Goal: Check status: Check status

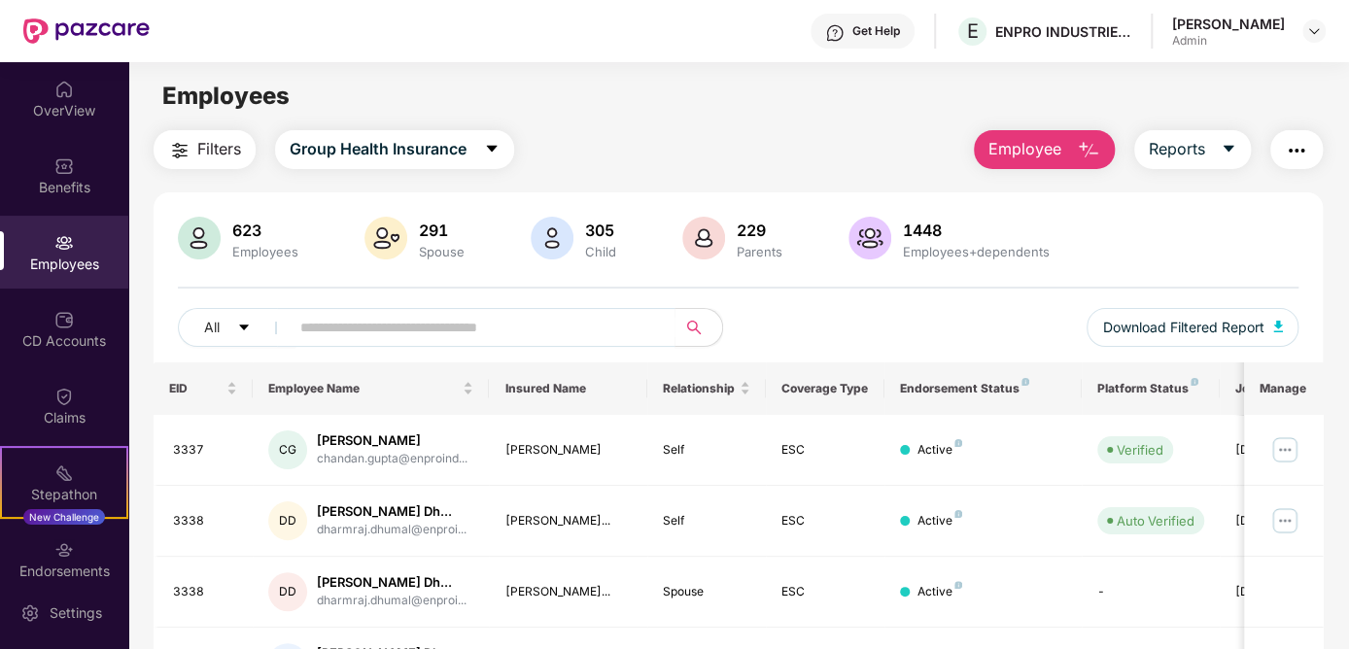
click at [45, 252] on div "Employees" at bounding box center [64, 252] width 128 height 73
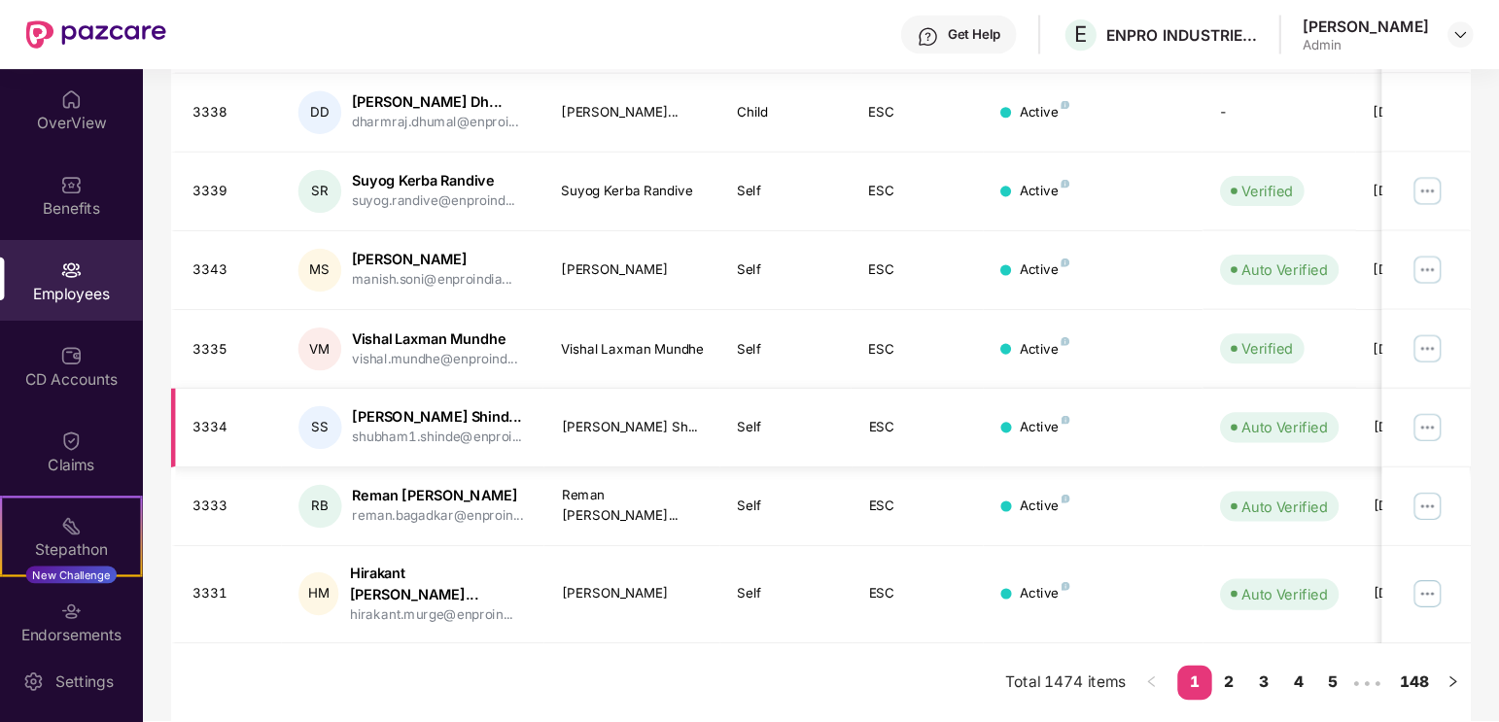
scroll to position [607, 0]
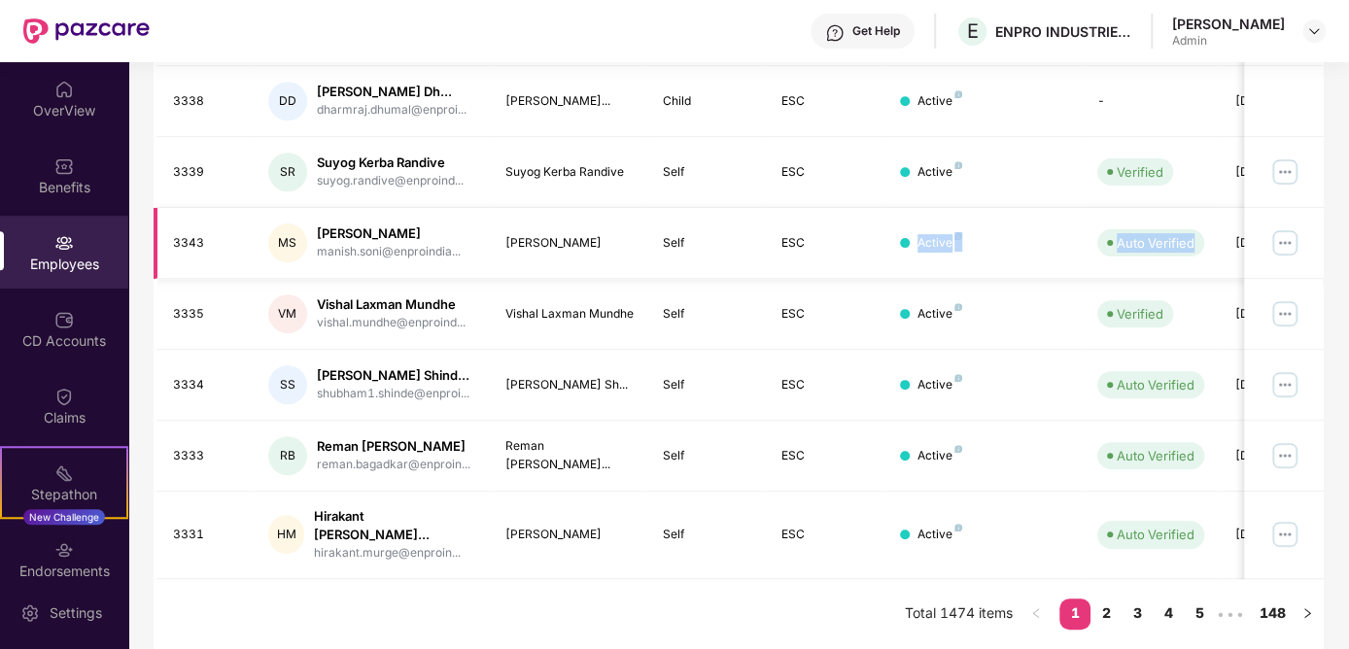
drag, startPoint x: 1153, startPoint y: 262, endPoint x: 1032, endPoint y: 255, distance: 120.8
click at [1033, 256] on tr "3343 MS Manish Subhash Soni manish.soni@enproindia... Manish Subhash Soni Self …" at bounding box center [786, 243] width 1264 height 71
click at [1023, 255] on td "Active" at bounding box center [983, 243] width 197 height 71
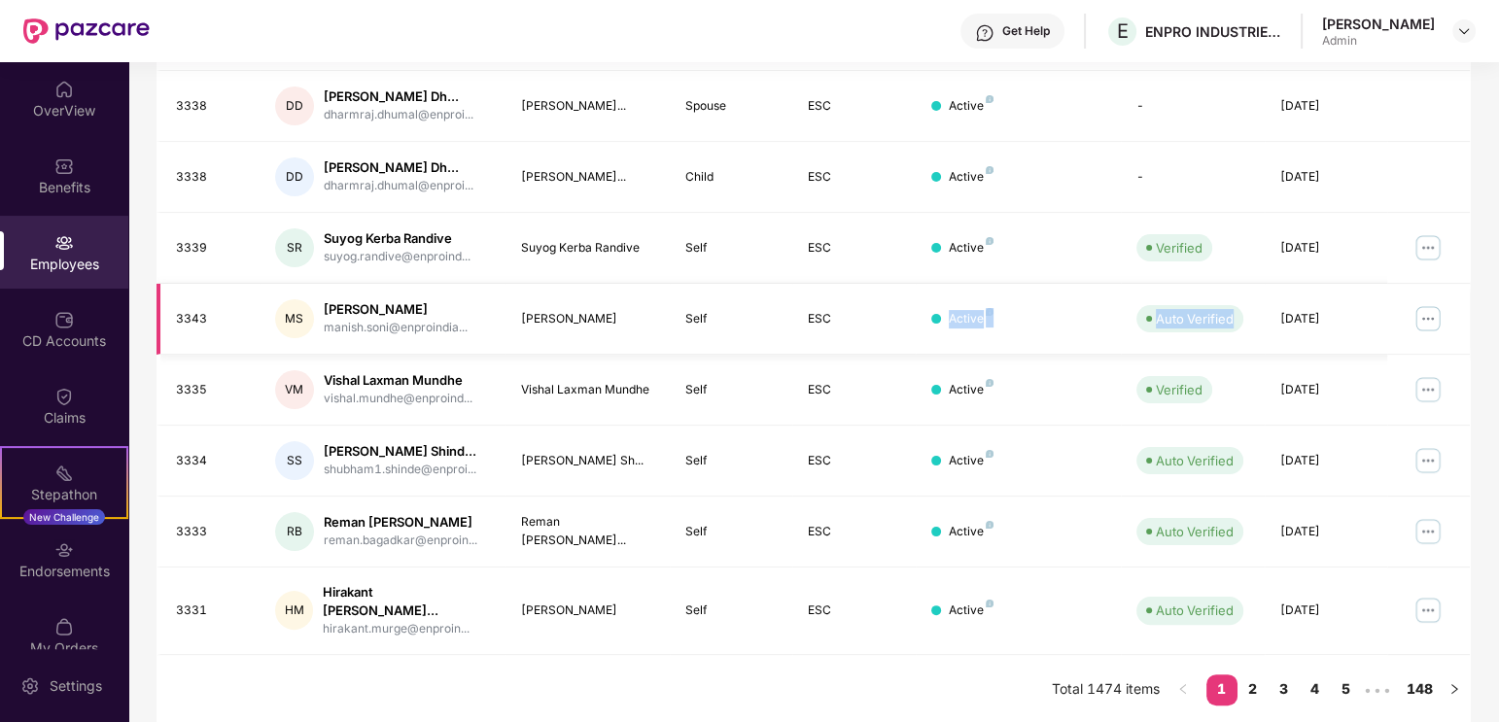
click at [1081, 317] on div "Active" at bounding box center [1018, 319] width 174 height 18
click at [1063, 222] on td "Active" at bounding box center [1018, 248] width 205 height 71
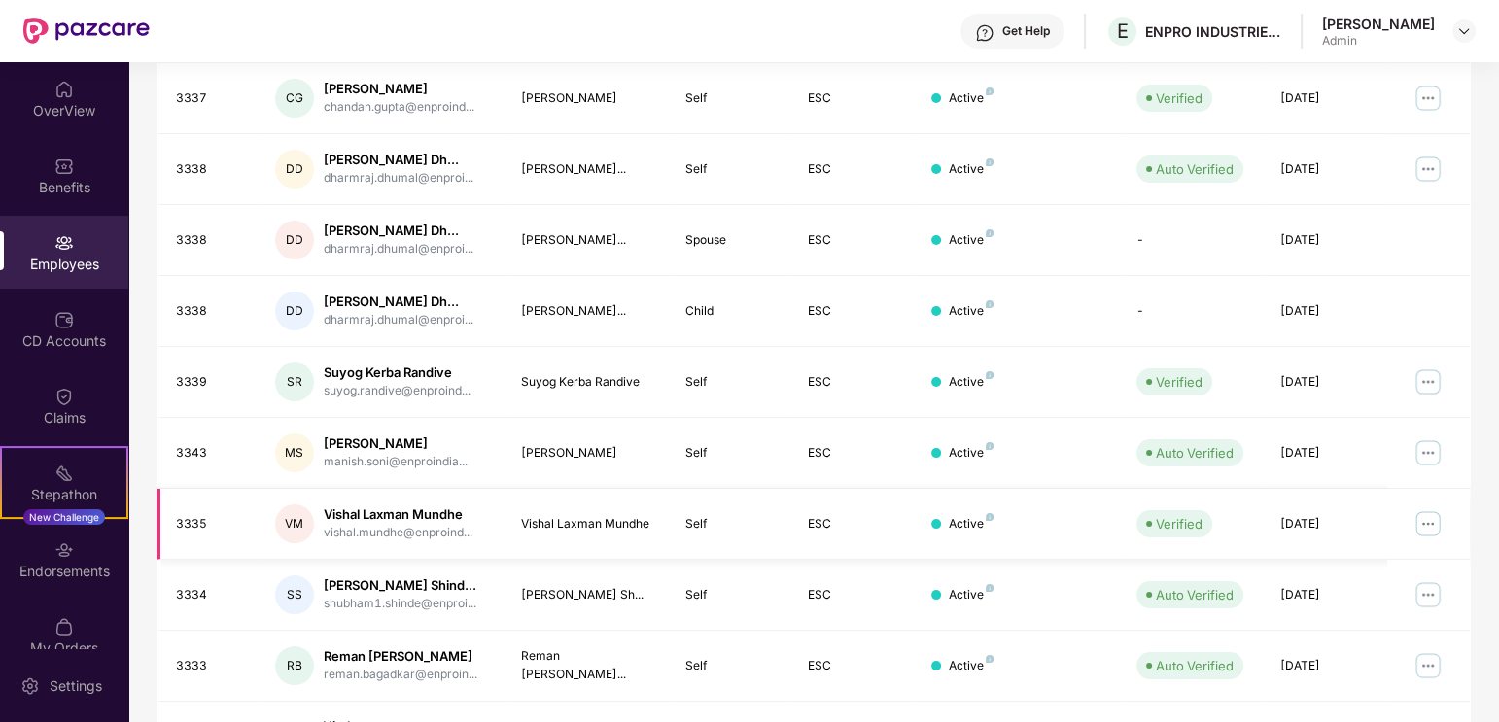
scroll to position [0, 0]
